Goal: Navigation & Orientation: Understand site structure

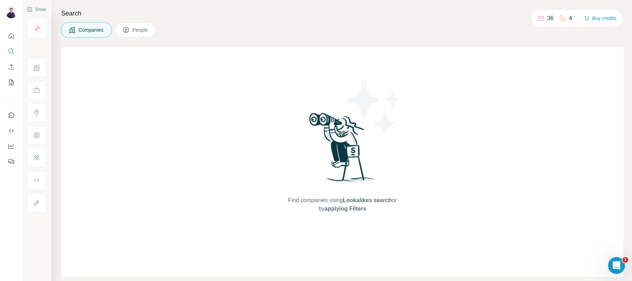
click at [87, 30] on span "Companies" at bounding box center [91, 29] width 26 height 7
click at [152, 31] on button "People" at bounding box center [135, 30] width 41 height 15
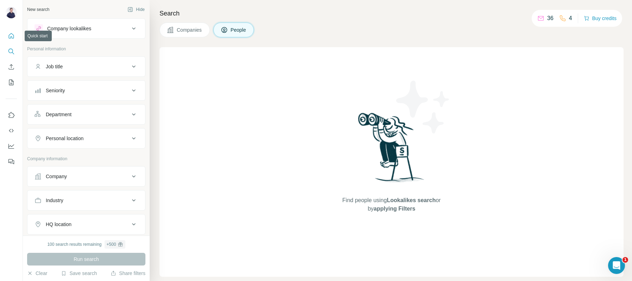
click at [9, 37] on icon "Quick start" at bounding box center [11, 35] width 5 height 5
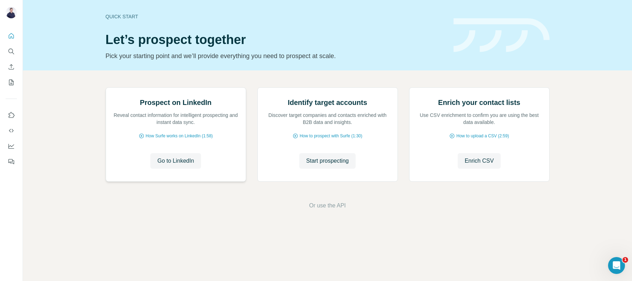
scroll to position [23, 0]
click at [13, 115] on icon "Use Surfe on LinkedIn" at bounding box center [11, 115] width 7 height 7
click at [8, 36] on icon "Quick start" at bounding box center [11, 35] width 7 height 7
click at [10, 143] on icon "Dashboard" at bounding box center [11, 146] width 7 height 7
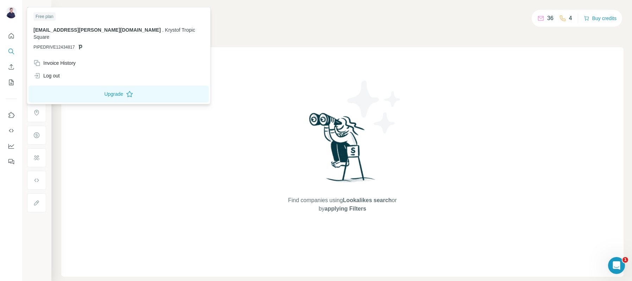
click at [11, 13] on img at bounding box center [11, 12] width 11 height 11
drag, startPoint x: 262, startPoint y: 32, endPoint x: 209, endPoint y: 35, distance: 53.2
click at [262, 32] on div "Companies People" at bounding box center [342, 30] width 562 height 15
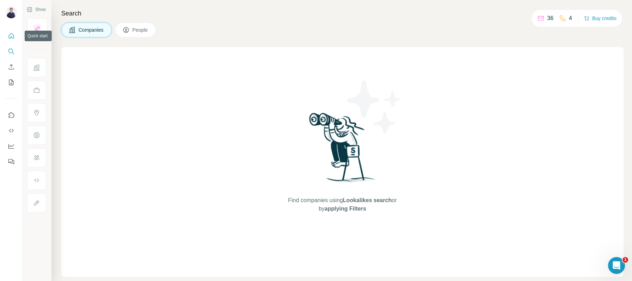
click at [8, 38] on icon "Quick start" at bounding box center [11, 35] width 7 height 7
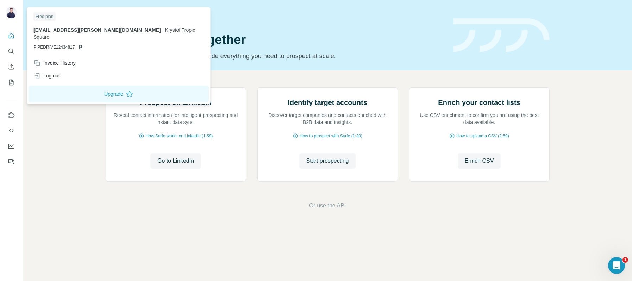
click at [10, 13] on img at bounding box center [11, 12] width 11 height 11
drag, startPoint x: 114, startPoint y: 31, endPoint x: 149, endPoint y: 31, distance: 34.5
click at [149, 31] on span "Krystof Tropic Square" at bounding box center [114, 33] width 162 height 13
click at [76, 59] on div "Invoice History" at bounding box center [54, 62] width 42 height 7
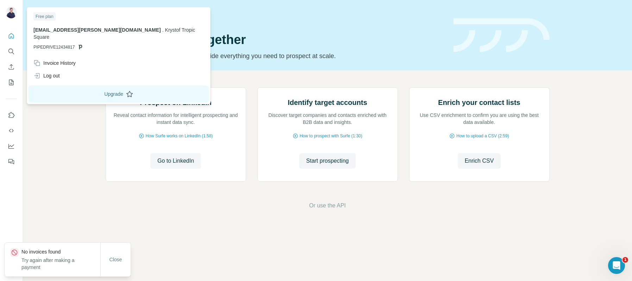
click at [89, 89] on button "Upgrade" at bounding box center [119, 94] width 180 height 17
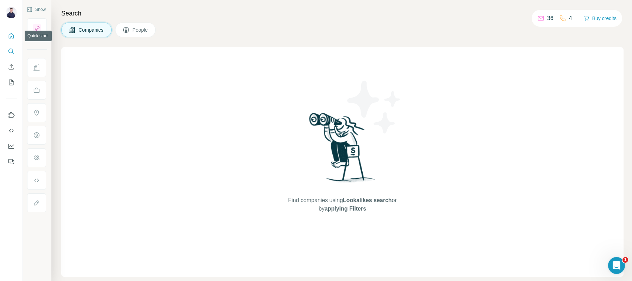
click at [9, 38] on icon "Quick start" at bounding box center [11, 35] width 5 height 5
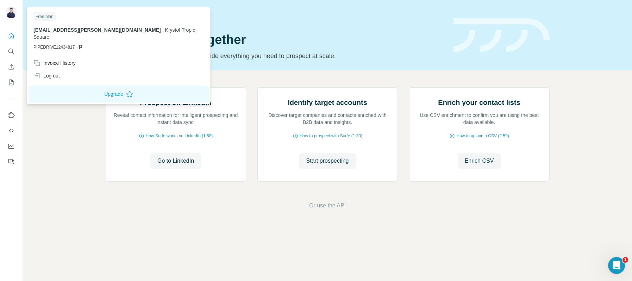
click at [13, 20] on div at bounding box center [12, 13] width 20 height 23
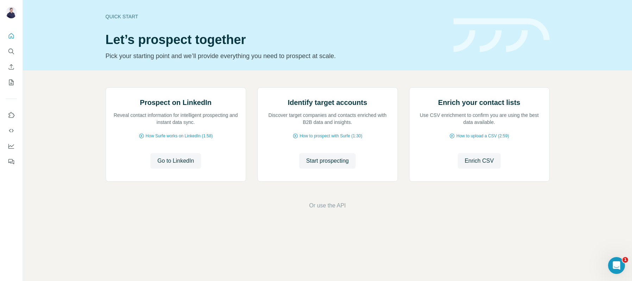
click at [10, 10] on img at bounding box center [11, 12] width 11 height 11
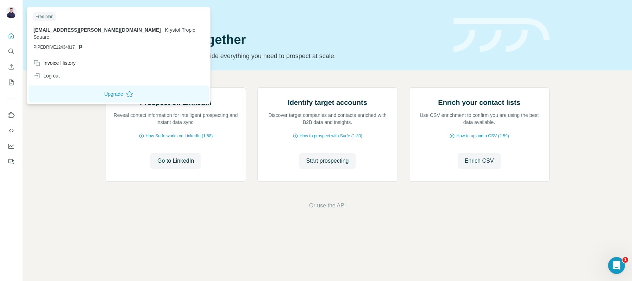
click at [346, 29] on div "Quick start Let’s prospect together Pick your starting point and we’ll provide …" at bounding box center [275, 35] width 339 height 51
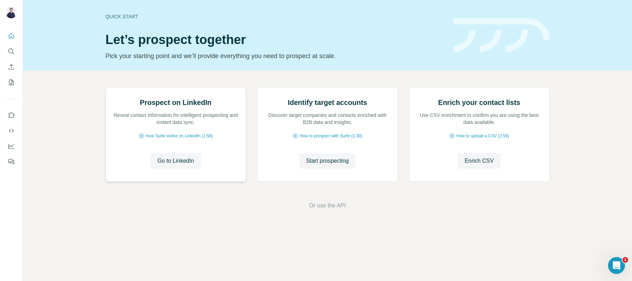
scroll to position [23, 0]
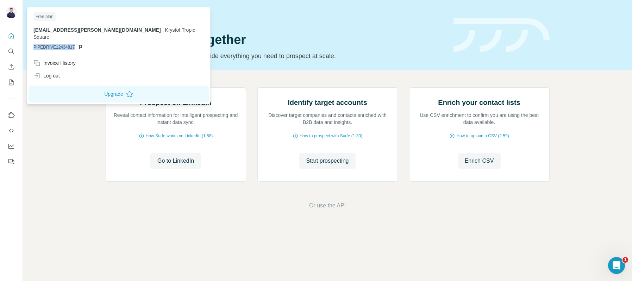
drag, startPoint x: 81, startPoint y: 40, endPoint x: 31, endPoint y: 38, distance: 49.7
click at [31, 38] on div "Free plan jan.pleskac@tropicsquare.com . Krystof Tropic Square PIPEDRIVE12434817" at bounding box center [119, 33] width 180 height 48
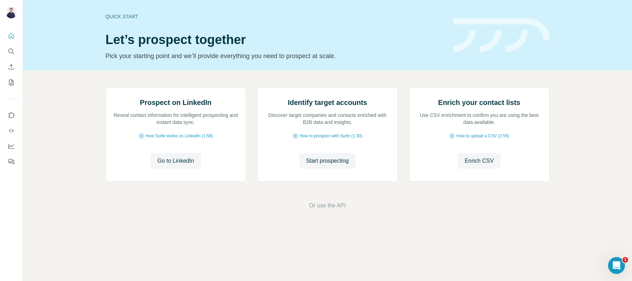
click at [19, 220] on div at bounding box center [11, 140] width 23 height 281
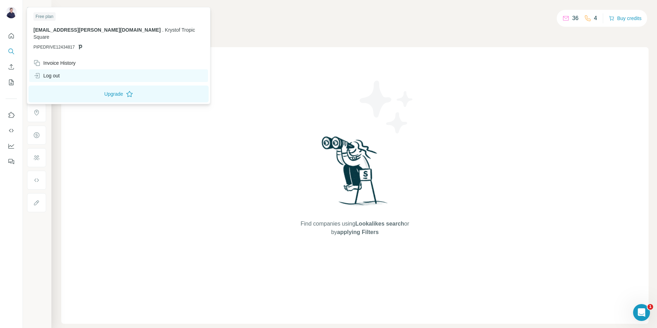
click at [59, 72] on div "Log out" at bounding box center [46, 75] width 26 height 7
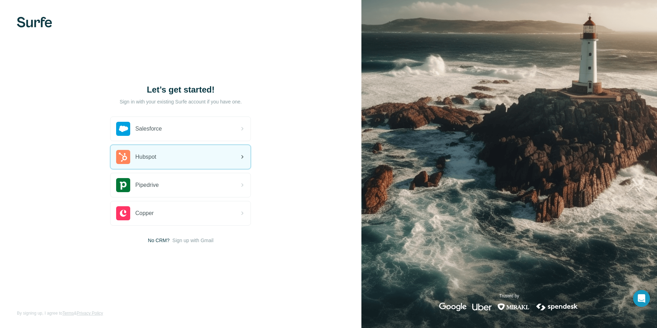
click at [156, 150] on div "Hubspot" at bounding box center [136, 157] width 40 height 14
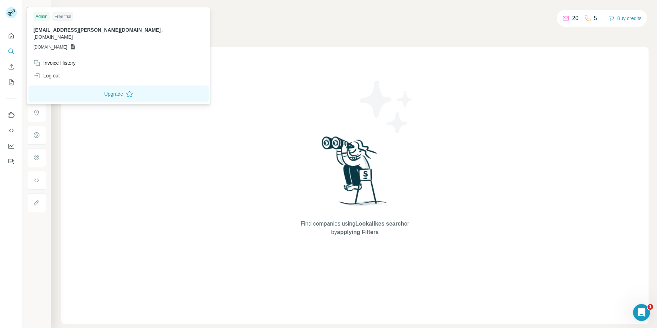
click at [16, 12] on rect at bounding box center [11, 12] width 11 height 11
click at [304, 88] on div "Find companies using Lookalikes search or by applying Filters" at bounding box center [355, 185] width 127 height 277
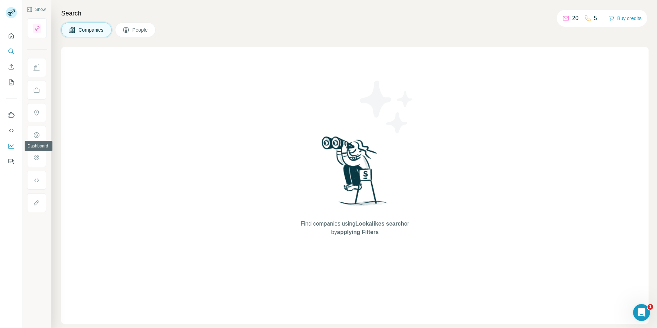
click at [12, 146] on icon "Dashboard" at bounding box center [11, 145] width 6 height 3
click at [10, 144] on icon "Dashboard" at bounding box center [11, 146] width 7 height 7
click at [11, 149] on icon "Dashboard" at bounding box center [11, 146] width 7 height 7
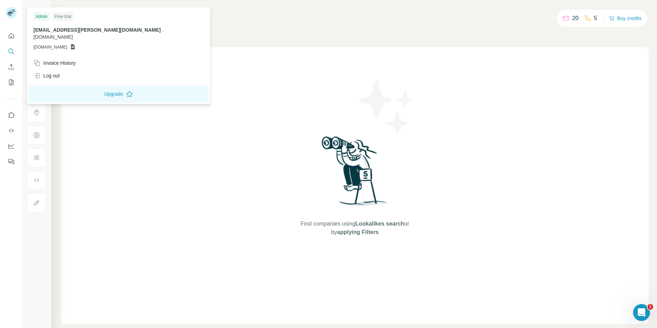
click at [58, 44] on span "[DOMAIN_NAME]" at bounding box center [50, 47] width 34 height 6
click at [76, 44] on icon at bounding box center [73, 47] width 6 height 6
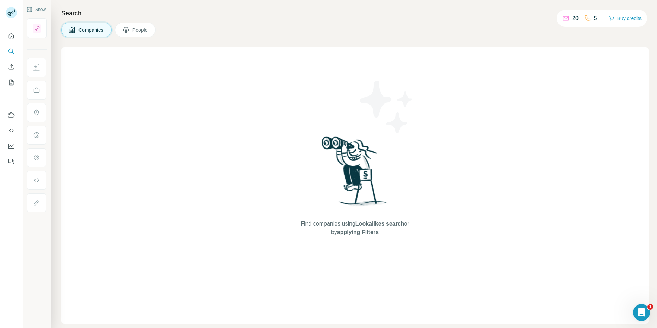
click at [258, 25] on div "Companies People" at bounding box center [355, 30] width 588 height 15
click at [13, 38] on icon "Quick start" at bounding box center [11, 35] width 5 height 5
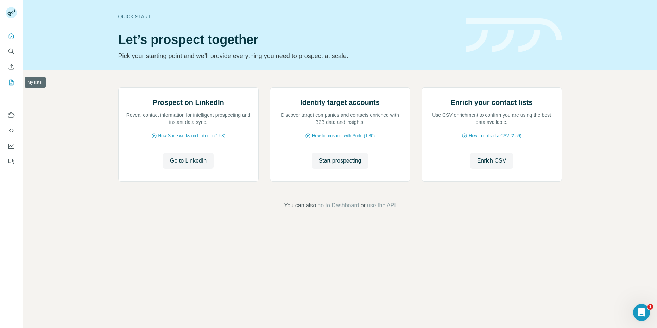
click at [10, 82] on icon "My lists" at bounding box center [11, 82] width 7 height 7
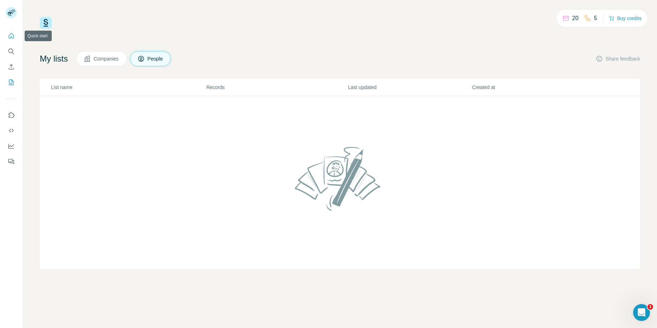
click at [13, 36] on icon "Quick start" at bounding box center [11, 35] width 7 height 7
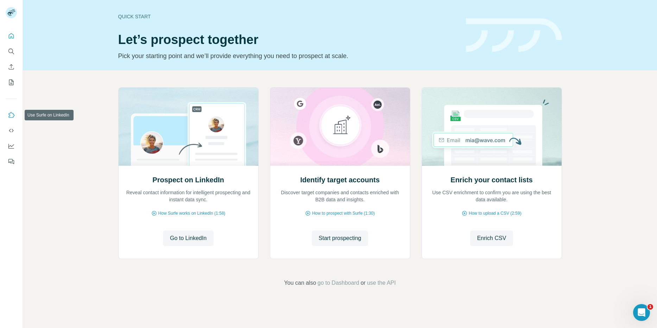
click at [10, 116] on icon "Use Surfe on LinkedIn" at bounding box center [11, 115] width 7 height 7
click at [14, 132] on icon "Use Surfe API" at bounding box center [11, 130] width 7 height 7
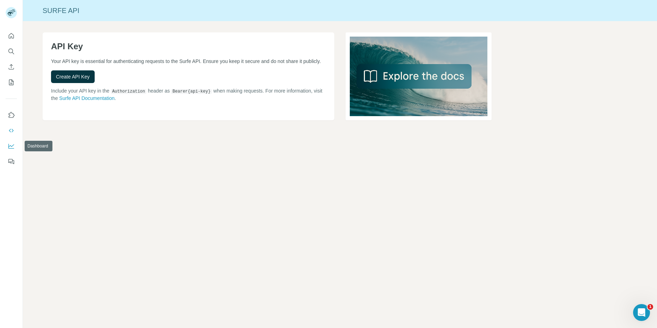
click at [7, 146] on button "Dashboard" at bounding box center [11, 146] width 11 height 13
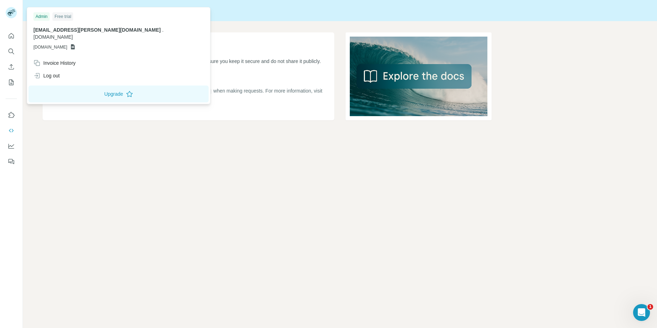
click at [11, 13] on icon at bounding box center [10, 14] width 6 height 4
drag, startPoint x: 10, startPoint y: 145, endPoint x: 250, endPoint y: 178, distance: 241.9
click at [254, 177] on div "Surfe API API Key Your API key is essential for authenticating requests to the …" at bounding box center [328, 164] width 657 height 328
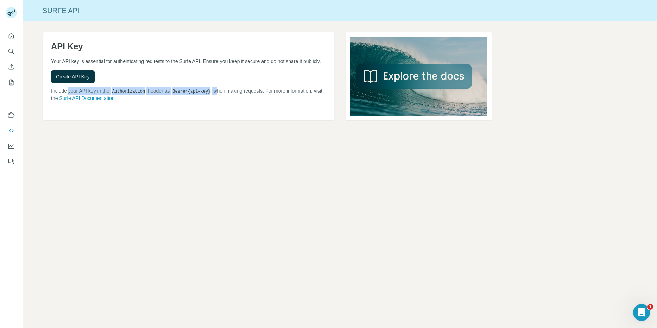
drag, startPoint x: 69, startPoint y: 96, endPoint x: 225, endPoint y: 95, distance: 155.2
click at [225, 95] on p "Include your API key in the Authorization header as Bearer {api-key} when makin…" at bounding box center [188, 94] width 275 height 14
click at [247, 95] on p "Include your API key in the Authorization header as Bearer {api-key} when makin…" at bounding box center [188, 94] width 275 height 14
drag, startPoint x: 219, startPoint y: 96, endPoint x: 293, endPoint y: 96, distance: 73.6
click at [293, 96] on p "Include your API key in the Authorization header as Bearer {api-key} when makin…" at bounding box center [188, 94] width 275 height 14
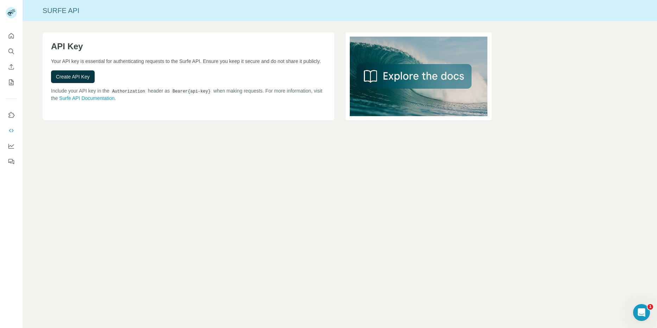
click at [291, 102] on p "Include your API key in the Authorization header as Bearer {api-key} when makin…" at bounding box center [188, 94] width 275 height 14
click at [8, 36] on icon "Quick start" at bounding box center [11, 35] width 7 height 7
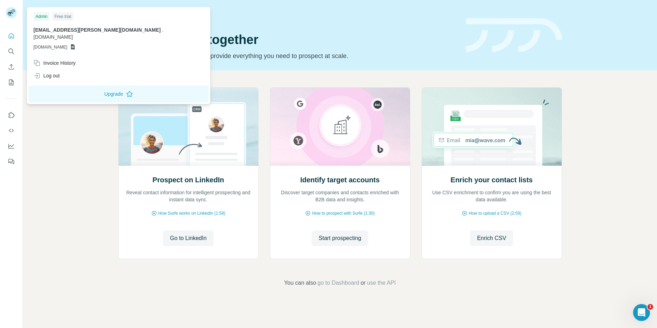
click at [9, 12] on icon at bounding box center [10, 14] width 6 height 4
click at [69, 167] on div "Prospect on LinkedIn Reveal contact information for intelligent prospecting and…" at bounding box center [340, 187] width 634 height 234
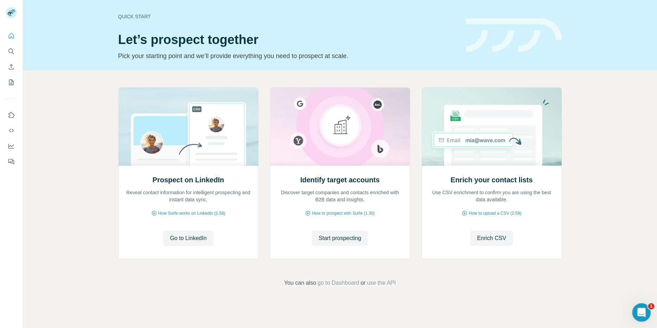
click at [639, 314] on icon "Open Intercom Messenger" at bounding box center [641, 312] width 12 height 12
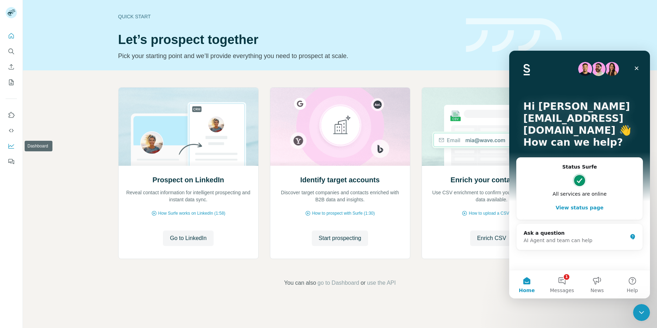
click at [8, 146] on icon "Dashboard" at bounding box center [11, 146] width 6 height 5
click at [639, 70] on icon "Close" at bounding box center [637, 68] width 6 height 6
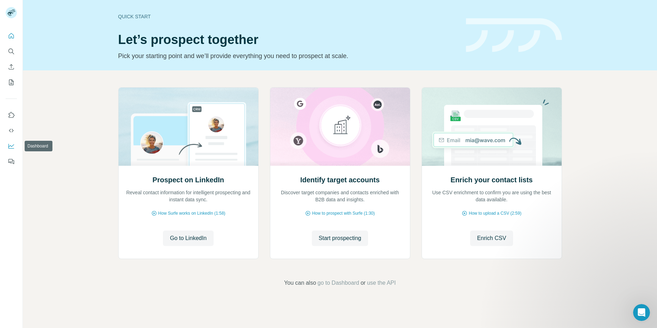
click at [11, 145] on icon "Dashboard" at bounding box center [11, 146] width 7 height 7
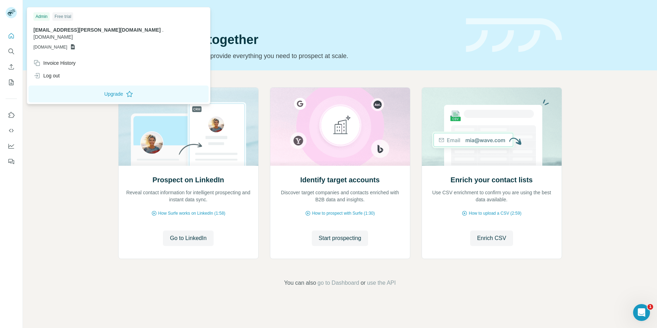
click at [10, 14] on rect at bounding box center [11, 12] width 11 height 11
click at [10, 13] on icon at bounding box center [10, 14] width 6 height 4
click at [54, 72] on div "Log out" at bounding box center [46, 75] width 26 height 7
